Goal: Transaction & Acquisition: Subscribe to service/newsletter

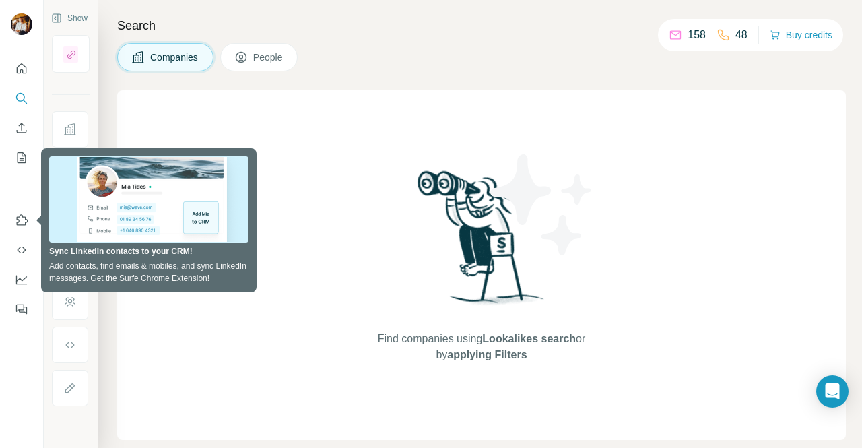
click at [321, 237] on div "Find companies using Lookalikes search or by applying Filters" at bounding box center [481, 264] width 728 height 349
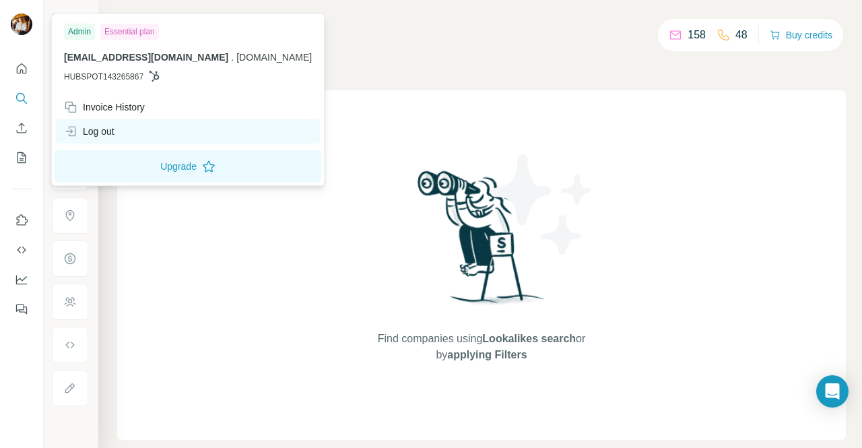
click at [112, 131] on div "Log out" at bounding box center [89, 131] width 50 height 13
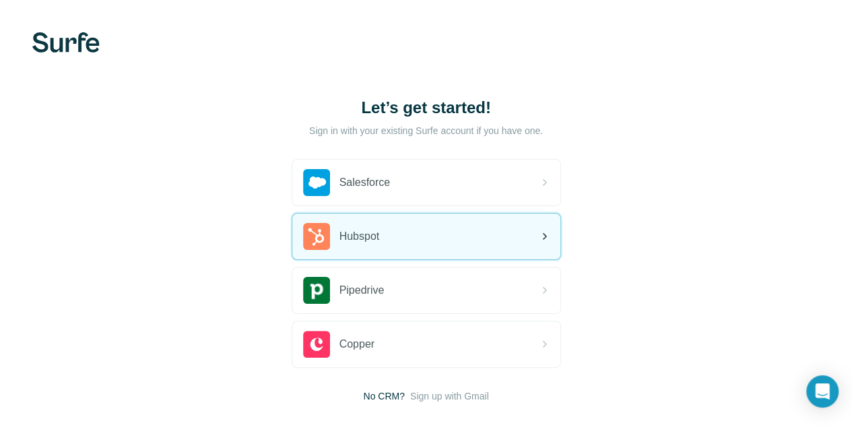
click at [292, 249] on div "Hubspot" at bounding box center [426, 236] width 268 height 46
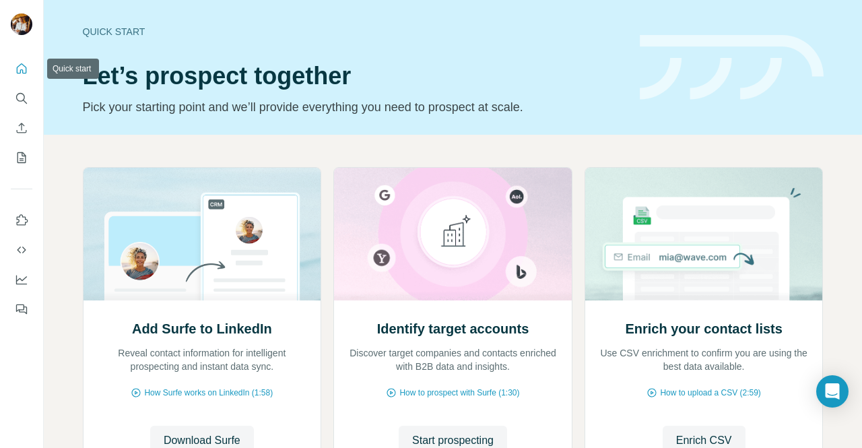
click at [20, 61] on button "Quick start" at bounding box center [22, 69] width 22 height 24
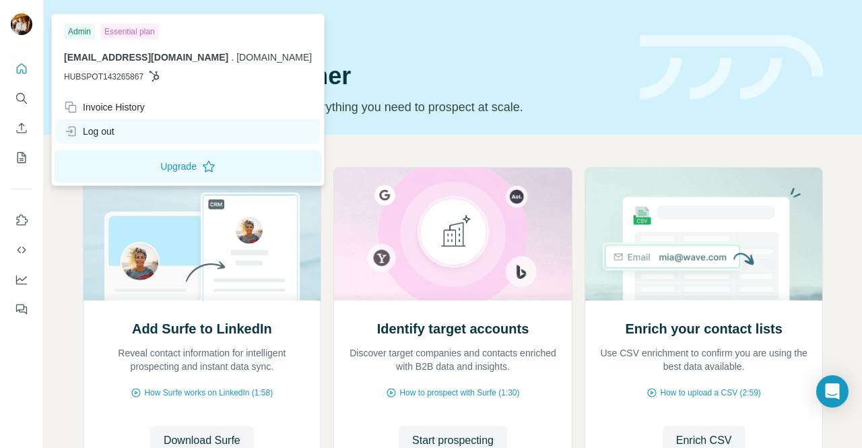
click at [120, 123] on div "Log out" at bounding box center [188, 131] width 264 height 24
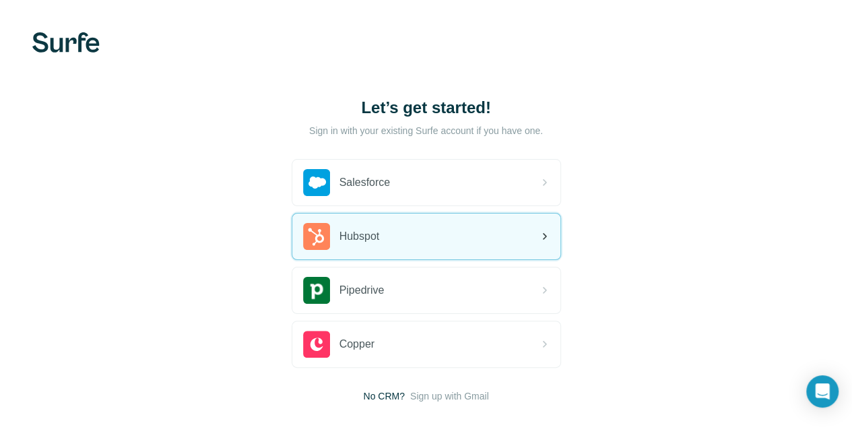
click at [292, 254] on div "Hubspot" at bounding box center [426, 236] width 268 height 46
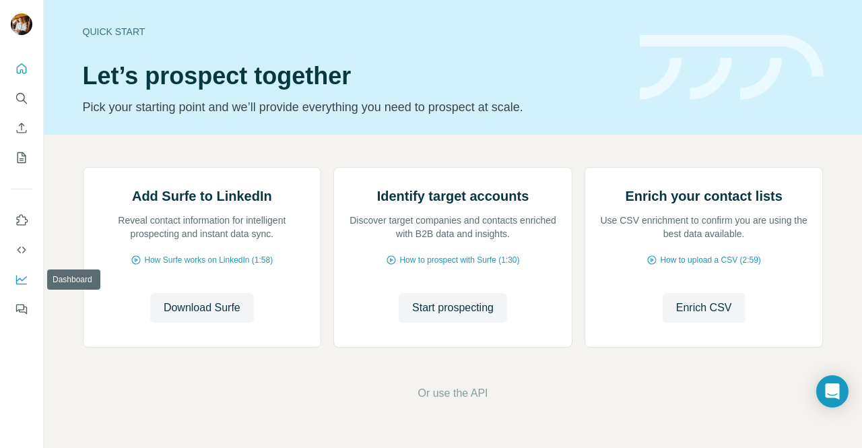
click at [13, 282] on button "Dashboard" at bounding box center [22, 279] width 22 height 24
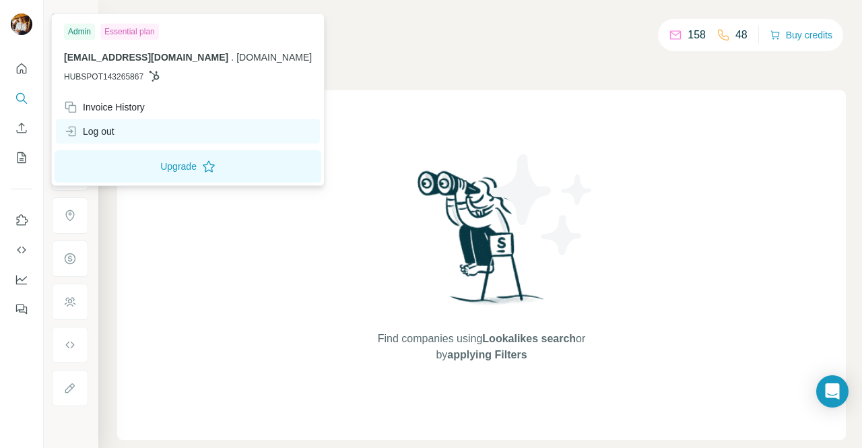
click at [107, 135] on div "Log out" at bounding box center [89, 131] width 50 height 13
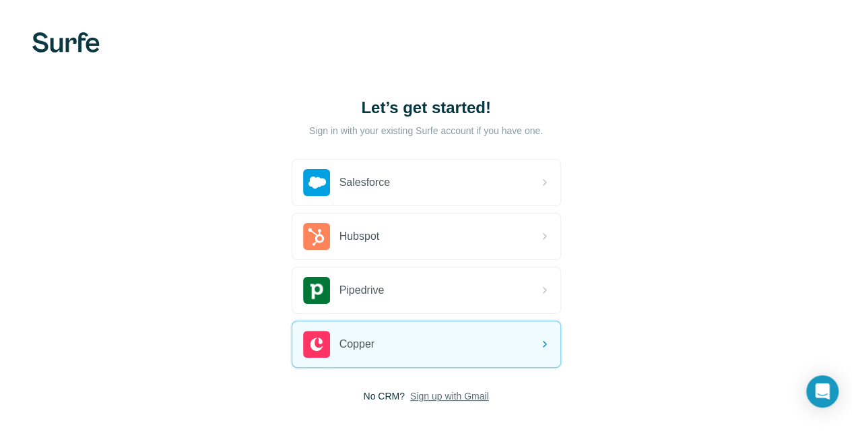
click at [410, 389] on span "Sign up with Gmail" at bounding box center [449, 395] width 79 height 13
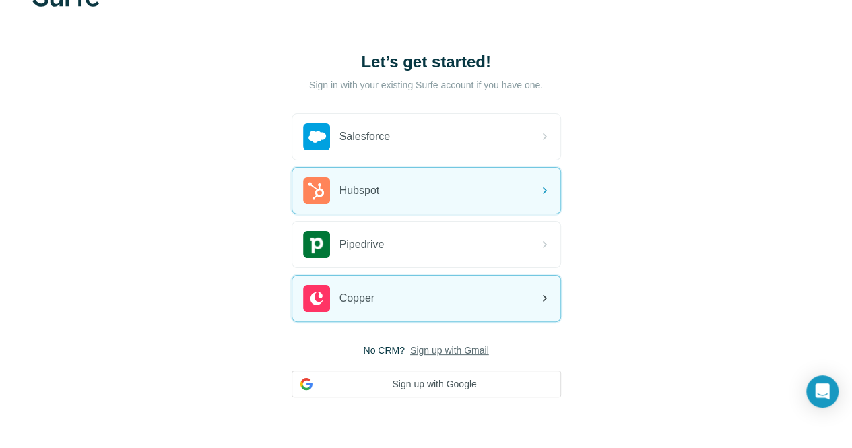
scroll to position [90, 0]
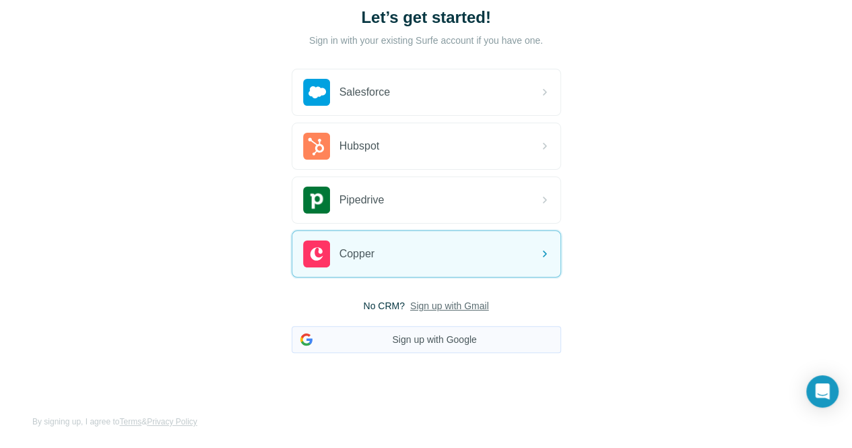
click at [291, 345] on button "Sign up with Google" at bounding box center [425, 339] width 269 height 27
